Goal: Task Accomplishment & Management: Use online tool/utility

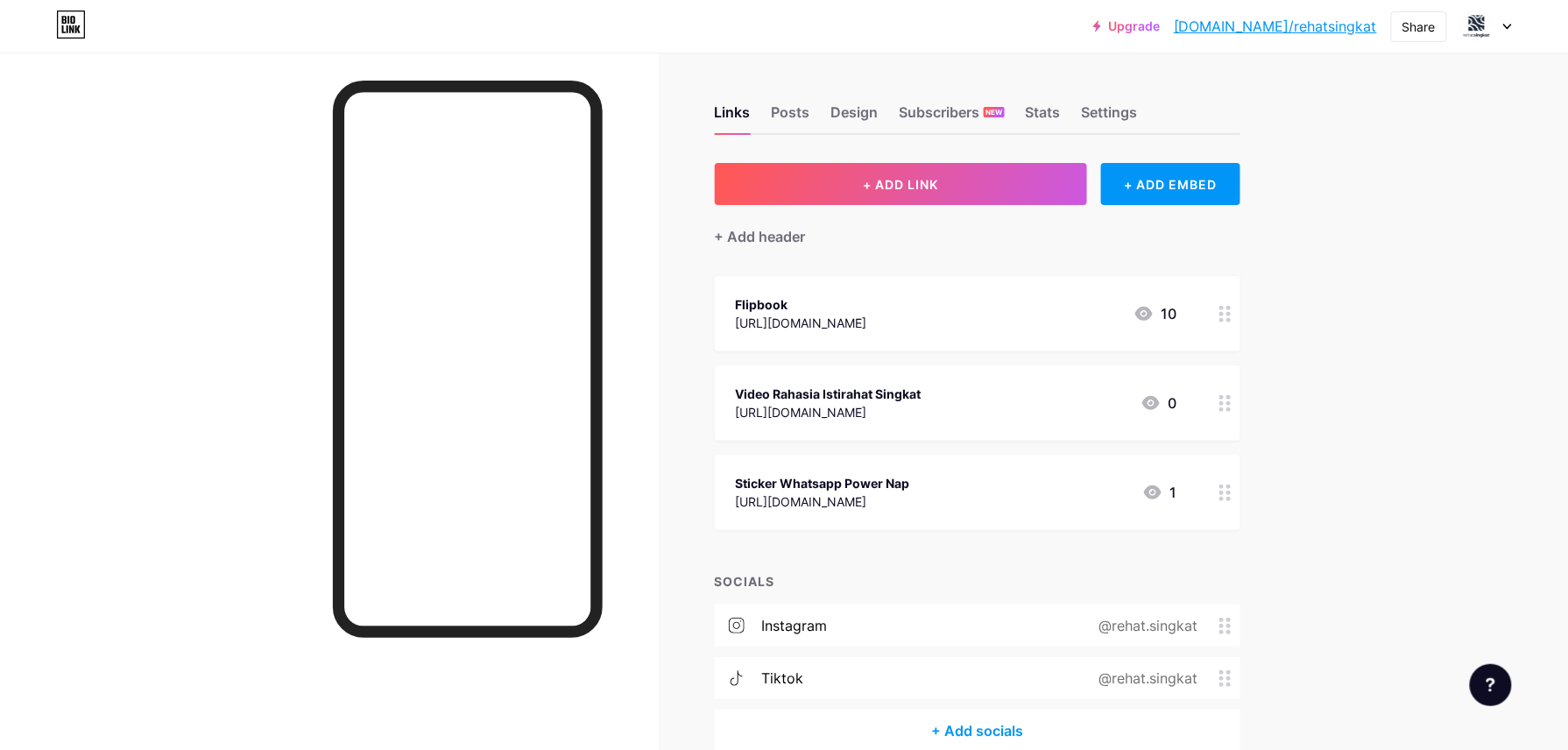
click at [861, 300] on div "Flipbook" at bounding box center [802, 305] width 132 height 19
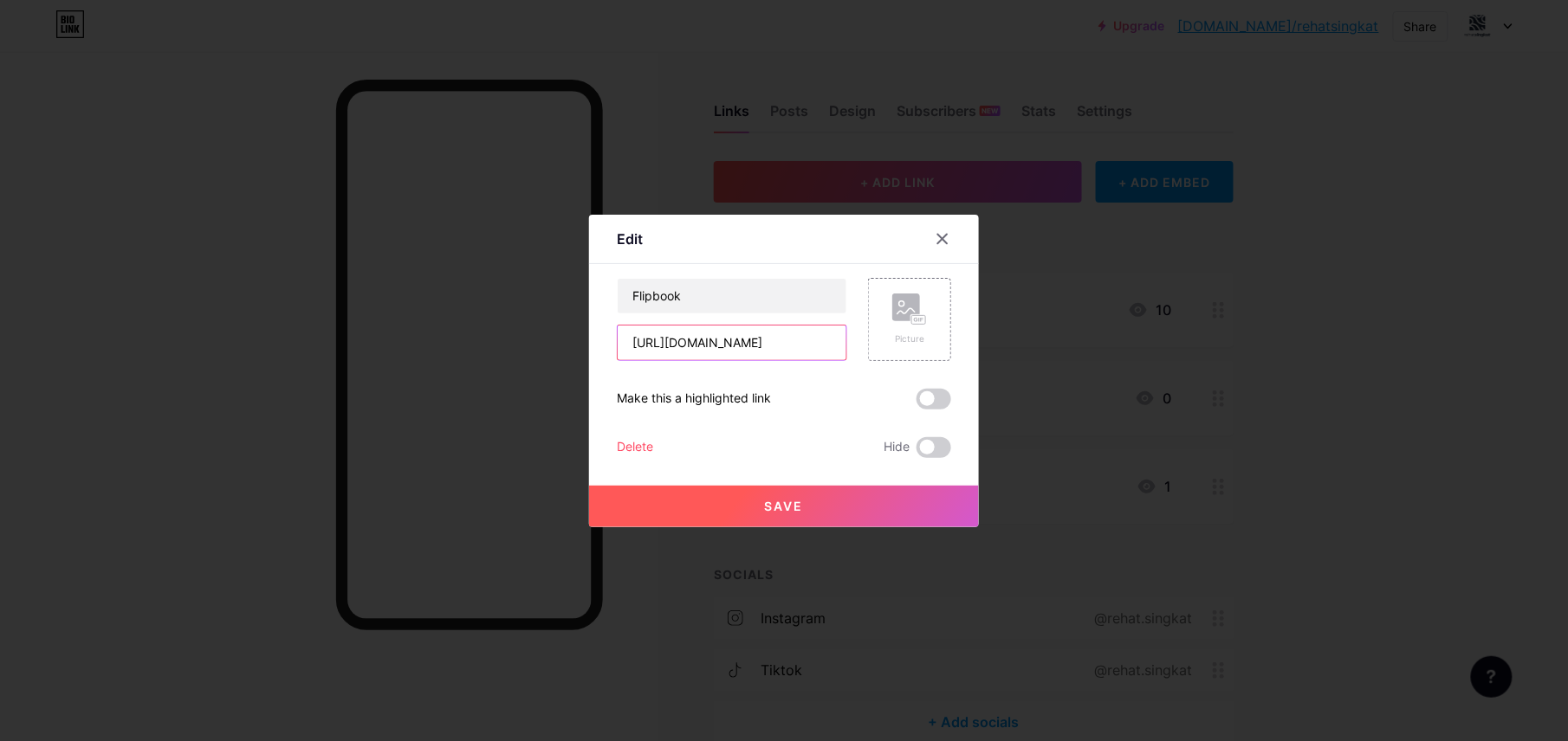
click at [805, 340] on input "[URL][DOMAIN_NAME]" at bounding box center [732, 343] width 228 height 35
paste input "3168/2084417"
type input "[URL][DOMAIN_NAME]"
click at [929, 400] on span at bounding box center [935, 398] width 35 height 20
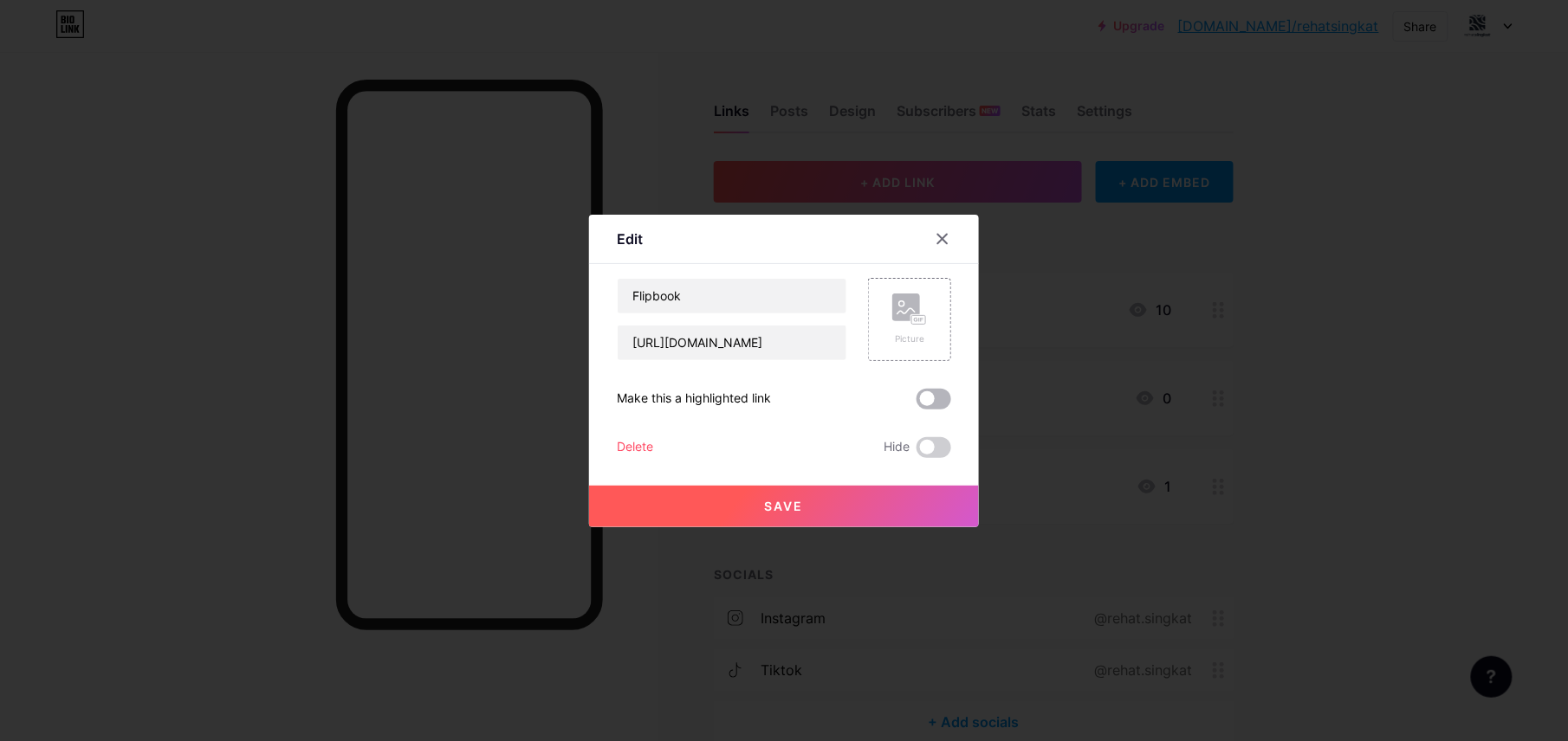
click at [917, 404] on input "checkbox" at bounding box center [917, 404] width 0 height 0
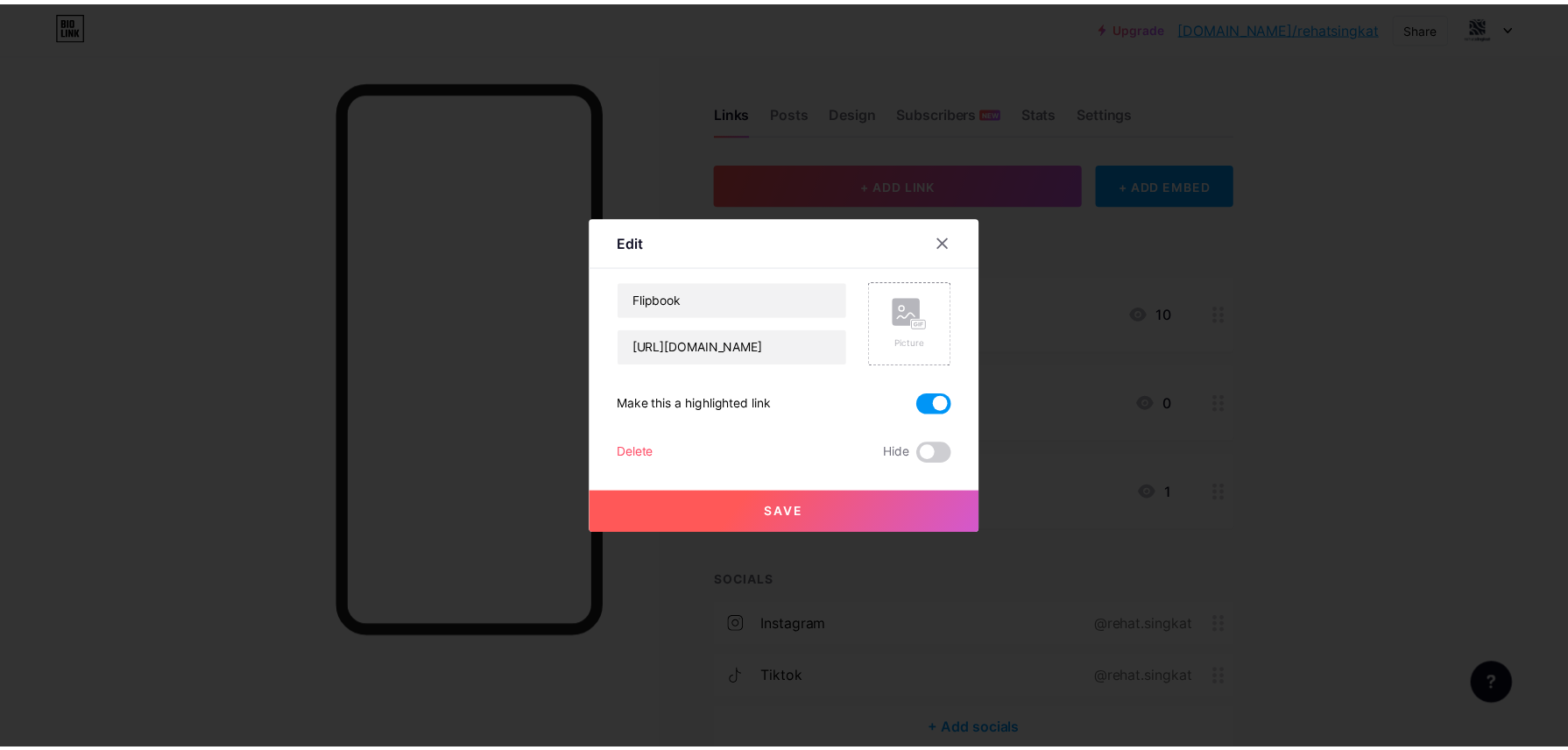
scroll to position [0, 0]
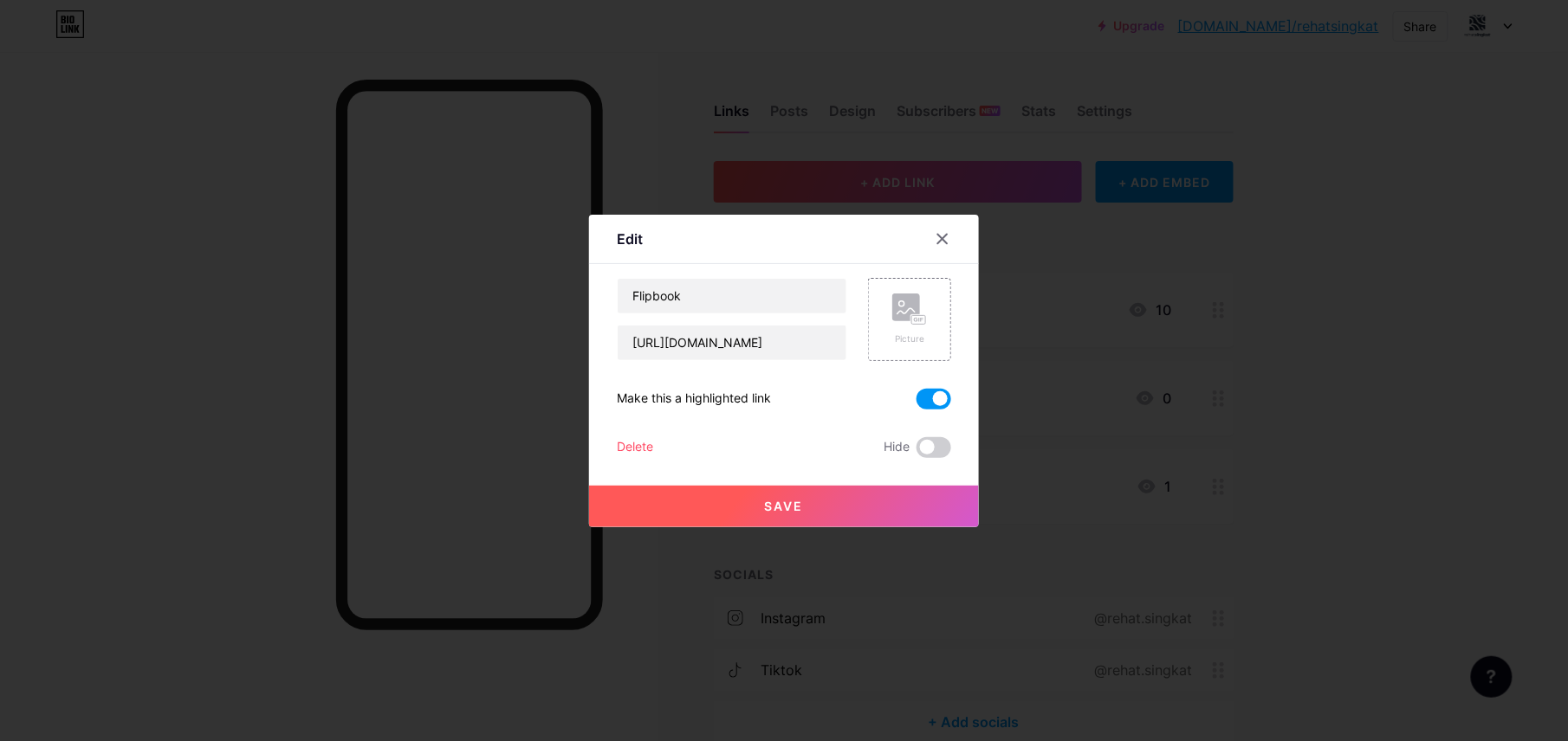
click at [929, 400] on span at bounding box center [935, 398] width 35 height 20
click at [917, 404] on input "checkbox" at bounding box center [917, 404] width 0 height 0
click at [884, 503] on button "Save" at bounding box center [783, 506] width 390 height 42
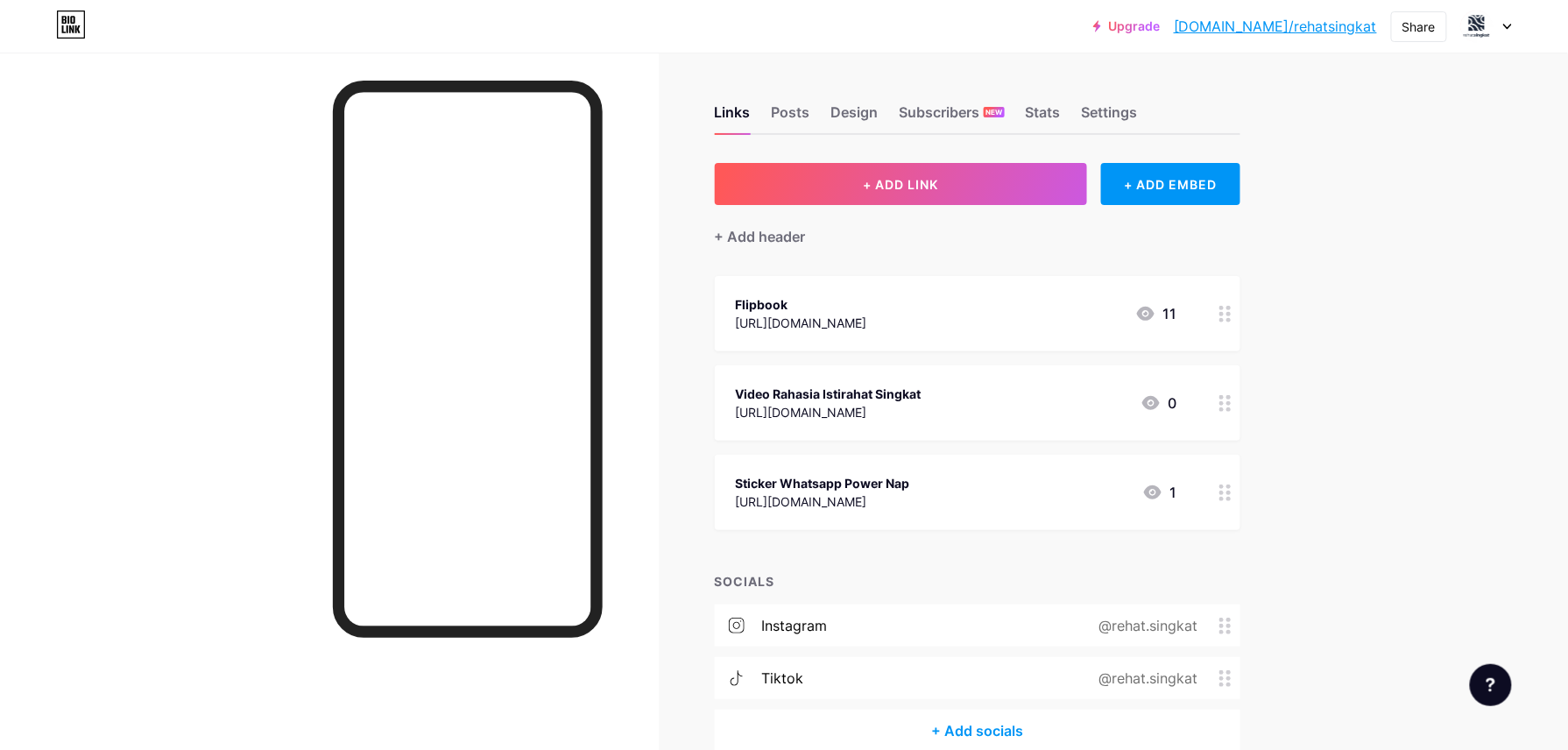
click at [922, 415] on div "[URL][DOMAIN_NAME]" at bounding box center [828, 412] width 186 height 19
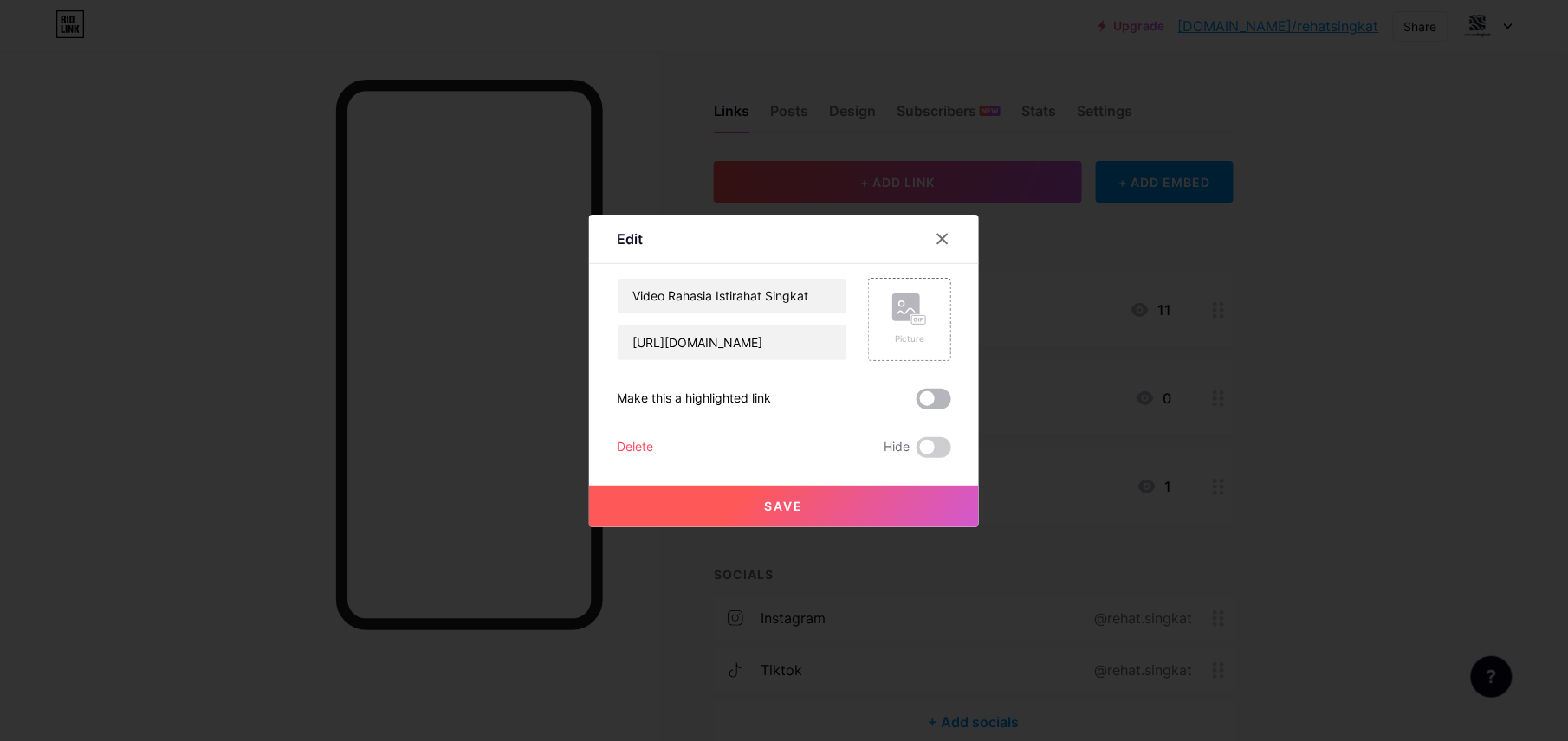
click at [919, 396] on span at bounding box center [935, 398] width 35 height 20
click at [917, 404] on input "checkbox" at bounding box center [917, 404] width 0 height 0
click at [903, 497] on button "Save" at bounding box center [783, 506] width 390 height 42
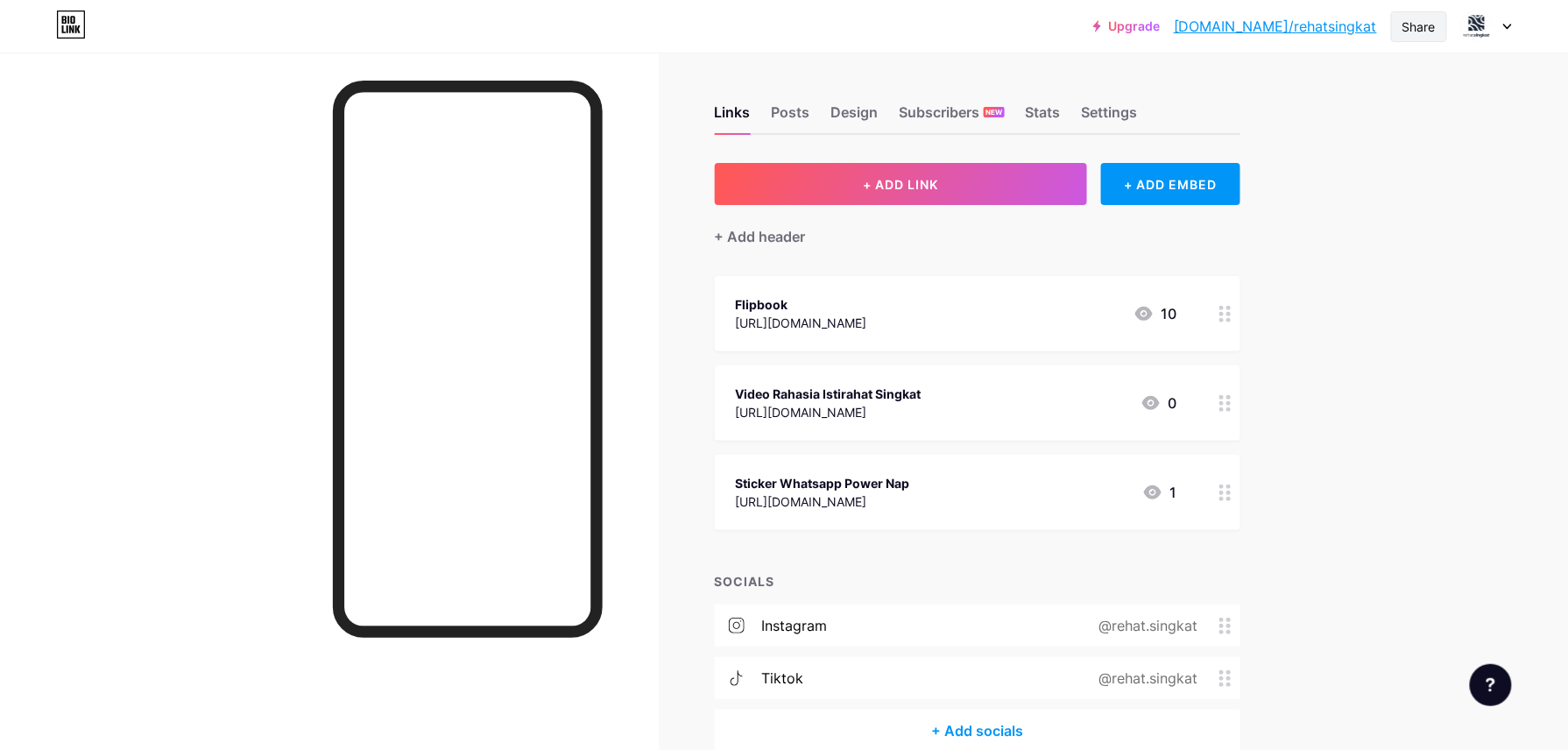
click at [1403, 40] on div "Share" at bounding box center [1419, 27] width 56 height 30
click at [1344, 83] on div "Copy link" at bounding box center [1316, 89] width 261 height 42
